Goal: Information Seeking & Learning: Learn about a topic

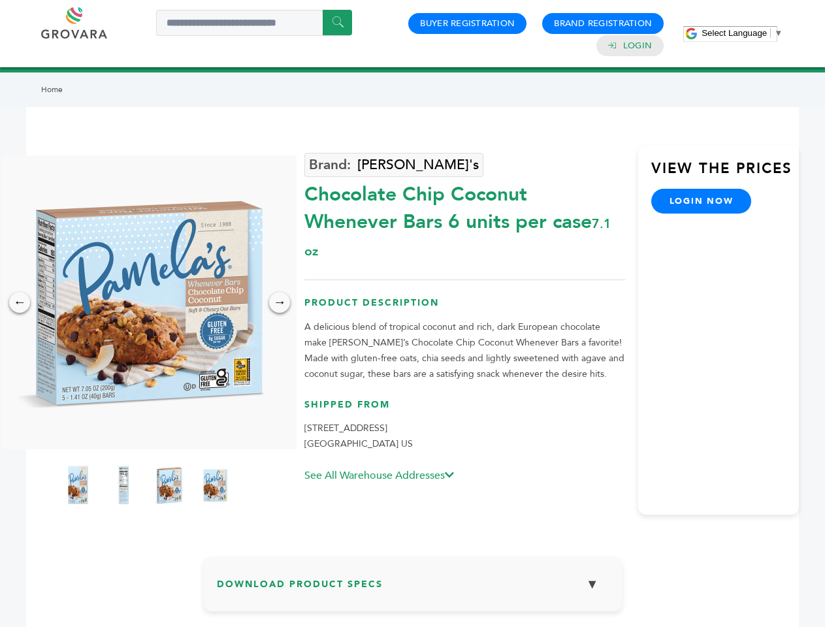
click at [742, 33] on span "Select Language" at bounding box center [734, 33] width 65 height 10
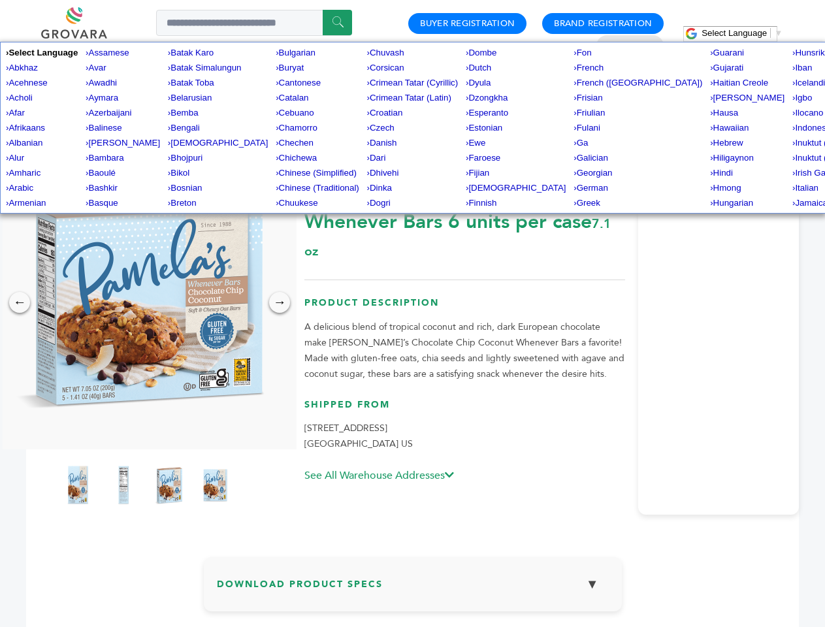
click at [146, 303] on img at bounding box center [146, 303] width 294 height 294
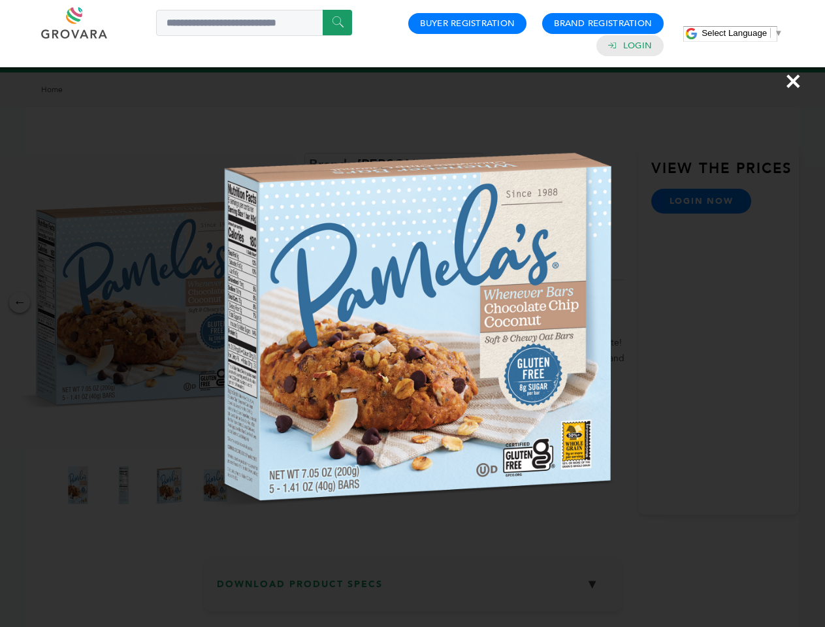
click at [20, 303] on div "×" at bounding box center [412, 313] width 825 height 627
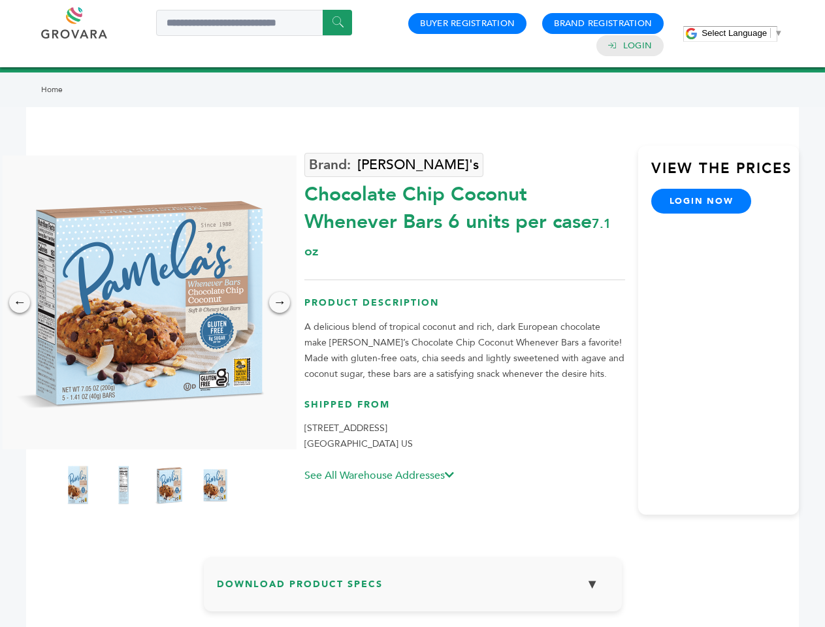
click at [280, 303] on div "→" at bounding box center [279, 302] width 21 height 21
click at [78, 486] on img at bounding box center [77, 485] width 33 height 52
click at [0, 0] on div "×" at bounding box center [0, 0] width 0 height 0
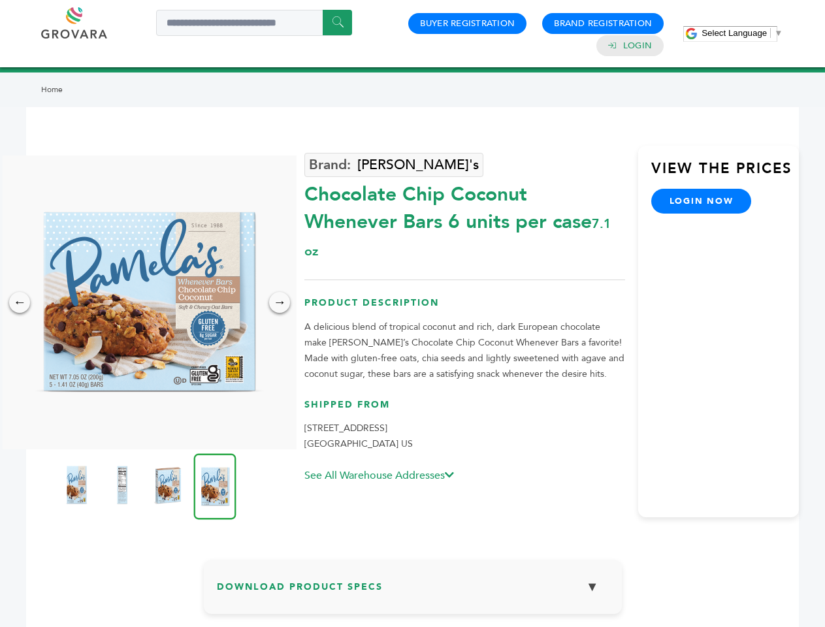
click at [169, 486] on img at bounding box center [168, 485] width 33 height 52
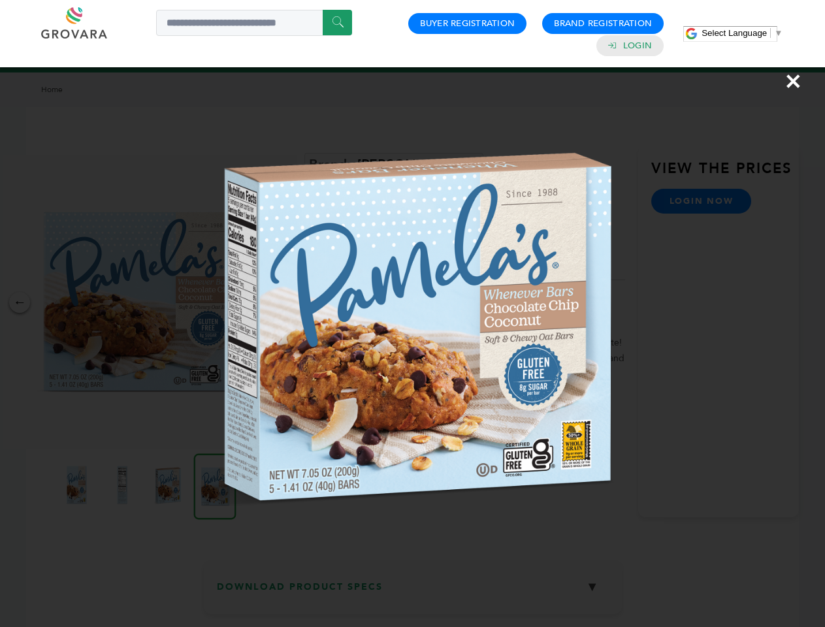
click at [0, 0] on img at bounding box center [0, 0] width 0 height 0
click at [413, 589] on div "×" at bounding box center [412, 313] width 825 height 627
